Goal: Communication & Community: Answer question/provide support

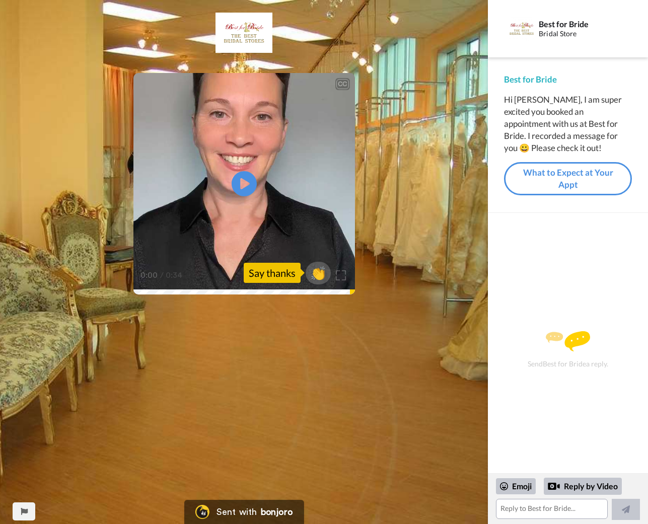
click at [221, 198] on video at bounding box center [243, 183] width 221 height 221
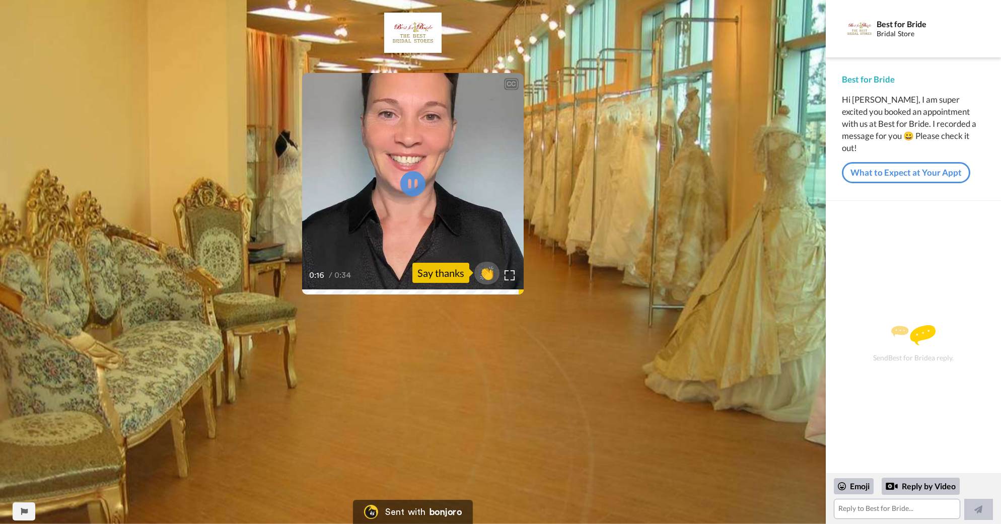
drag, startPoint x: 426, startPoint y: 288, endPoint x: 433, endPoint y: 288, distance: 7.1
click at [433, 288] on div "0:16 / 0:34" at bounding box center [412, 278] width 221 height 21
click at [412, 197] on icon "Play/Pause" at bounding box center [413, 184] width 27 height 48
click at [496, 270] on span "👏" at bounding box center [487, 273] width 32 height 20
click at [647, 514] on textarea "👏" at bounding box center [896, 509] width 126 height 20
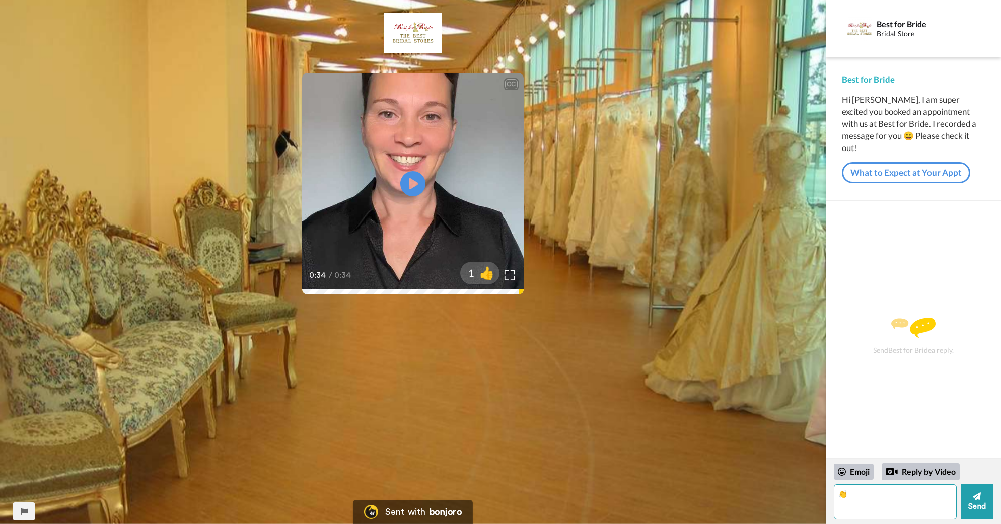
type textarea "👏"
click at [647, 504] on textarea "👏" at bounding box center [894, 501] width 123 height 35
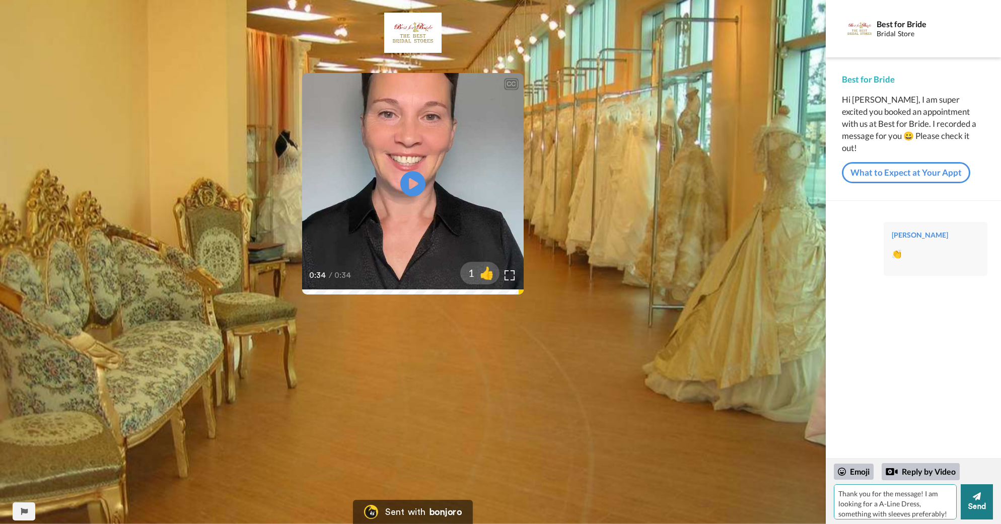
type textarea "Thank you for the message! I am looking for a A-Line Dress, something with slee…"
click at [647, 508] on button "Send" at bounding box center [976, 501] width 32 height 35
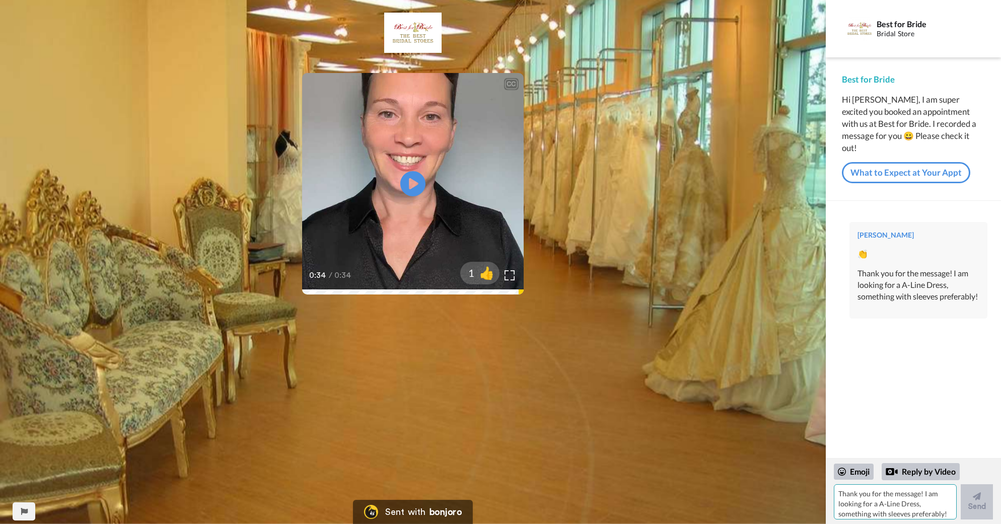
click at [647, 511] on textarea "Thank you for the message! I am looking for a A-Line Dress, something with slee…" at bounding box center [894, 501] width 123 height 35
type textarea "and floral :)"
